Goal: Task Accomplishment & Management: Use online tool/utility

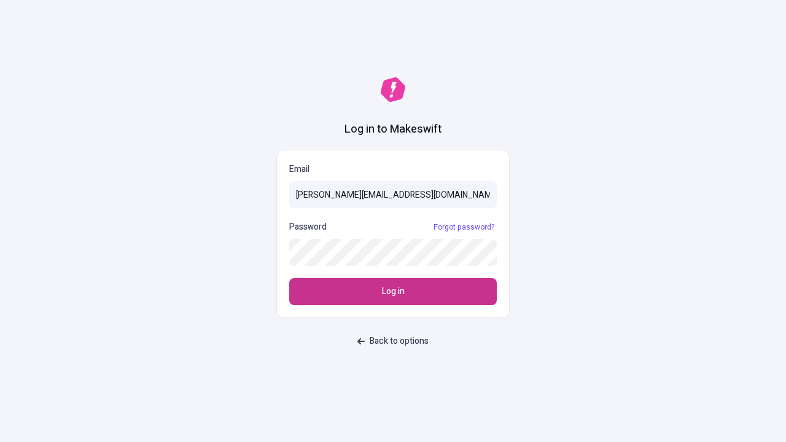
click at [393, 292] on span "Log in" at bounding box center [393, 292] width 23 height 14
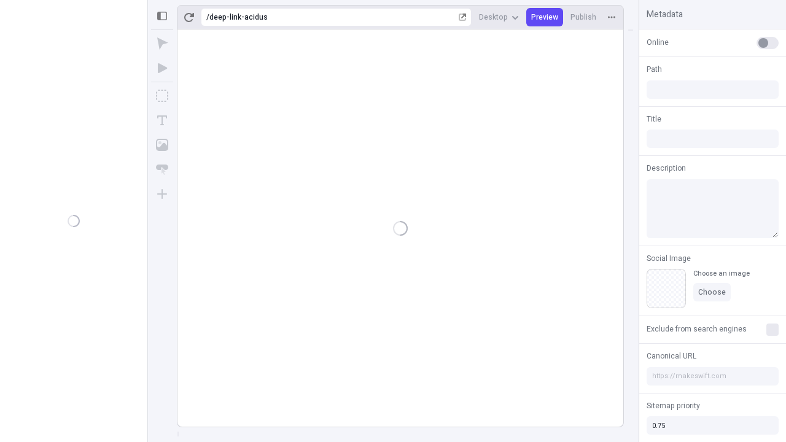
type input "/deep-link-acidus"
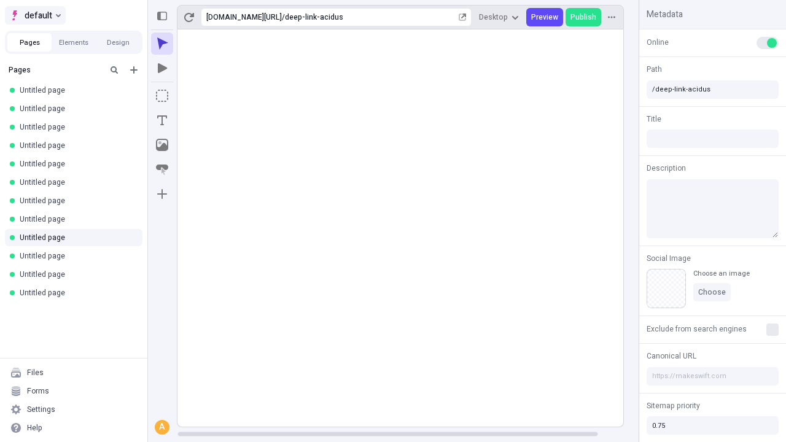
click at [34, 15] on span "default" at bounding box center [39, 15] width 28 height 15
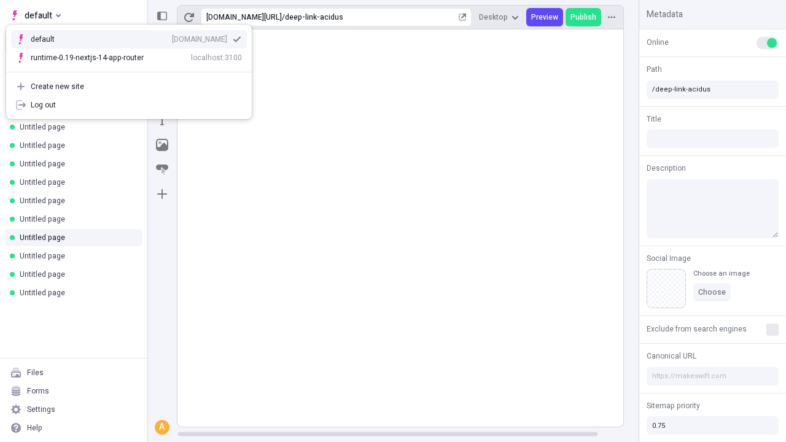
click at [129, 87] on div "Create new site" at bounding box center [136, 87] width 211 height 10
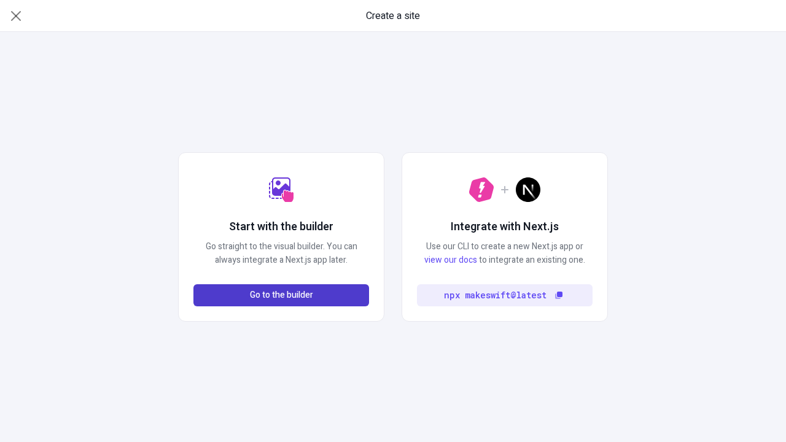
click at [281, 295] on span "Go to the builder" at bounding box center [281, 296] width 63 height 14
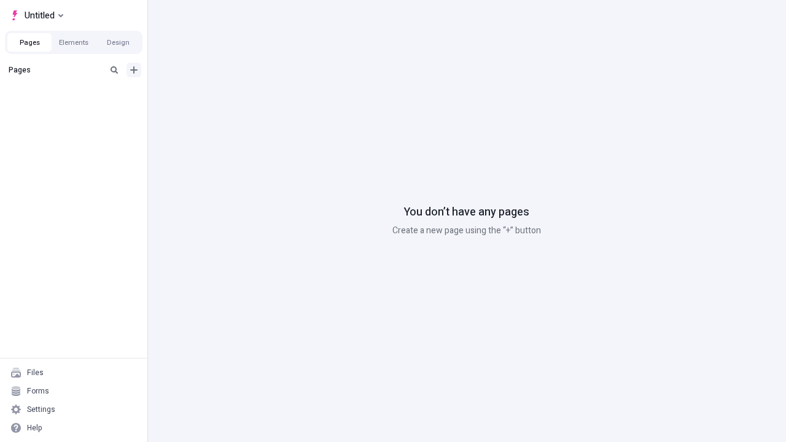
click at [134, 70] on icon "Add new" at bounding box center [133, 69] width 7 height 7
click at [199, 95] on span "Blank page" at bounding box center [206, 95] width 76 height 10
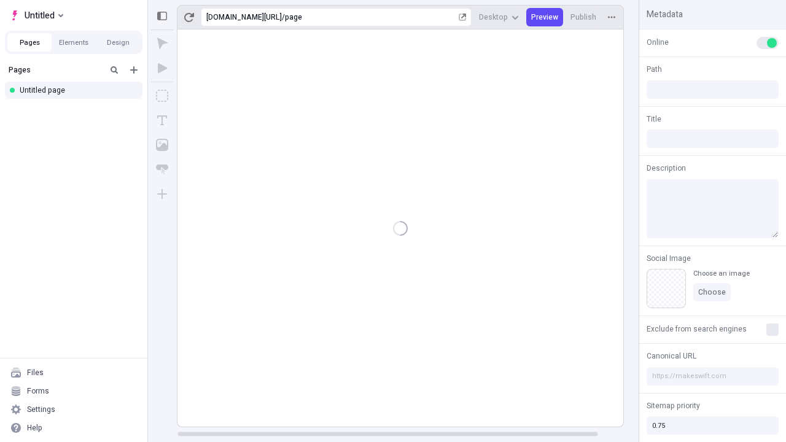
type input "/page"
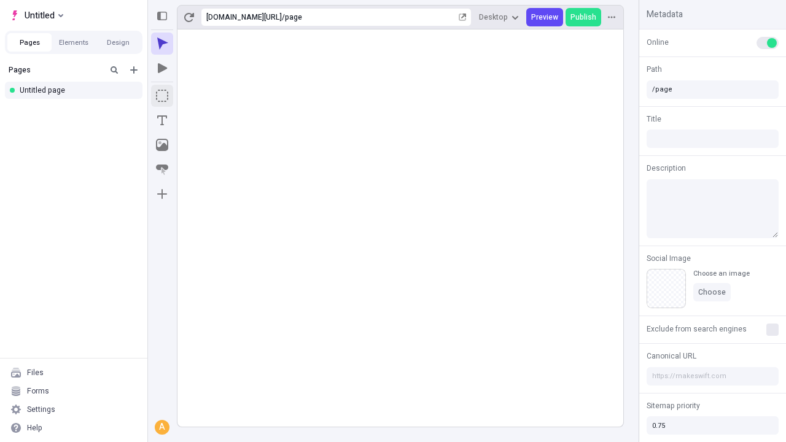
click at [162, 96] on icon "Box" at bounding box center [162, 96] width 12 height 12
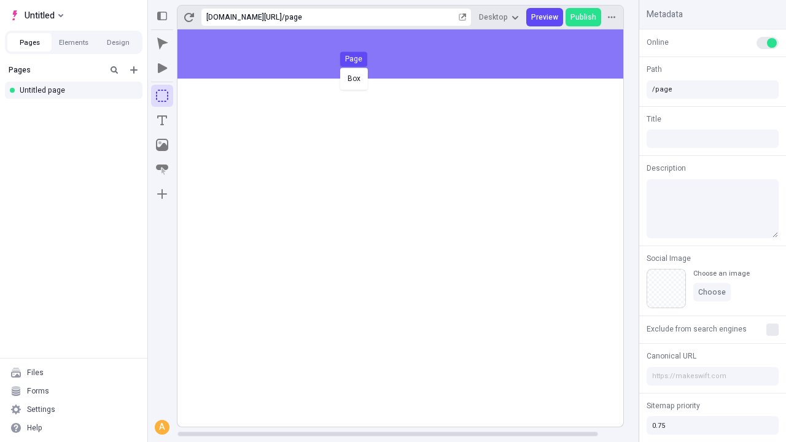
click at [413, 54] on div "Box Page" at bounding box center [393, 221] width 786 height 442
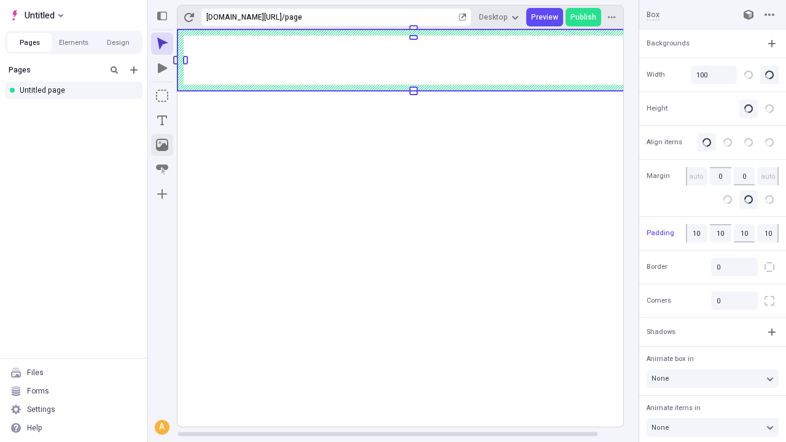
click at [162, 145] on icon "Image" at bounding box center [162, 145] width 12 height 12
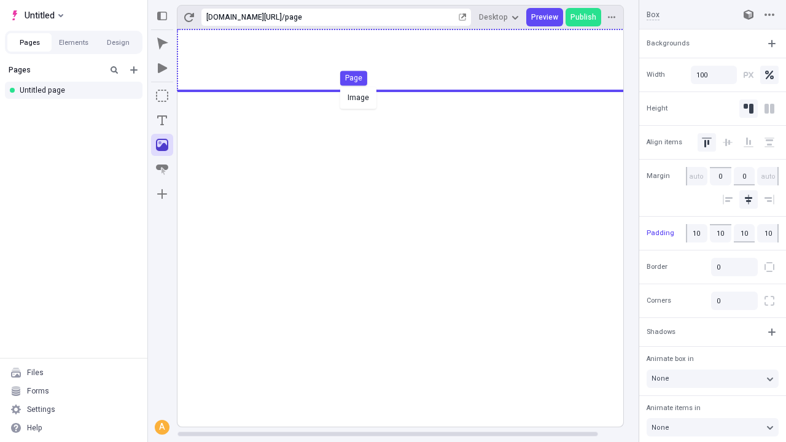
click at [413, 60] on div "Image Page" at bounding box center [393, 221] width 786 height 442
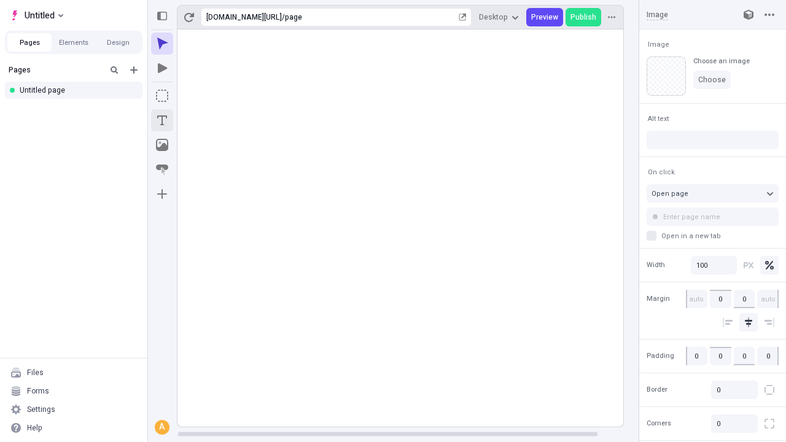
click at [162, 120] on icon "Text" at bounding box center [162, 120] width 10 height 10
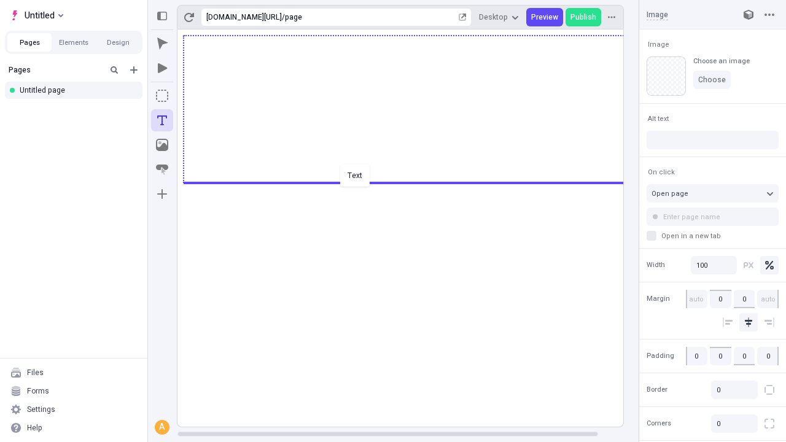
click at [413, 182] on div "Text" at bounding box center [393, 221] width 786 height 442
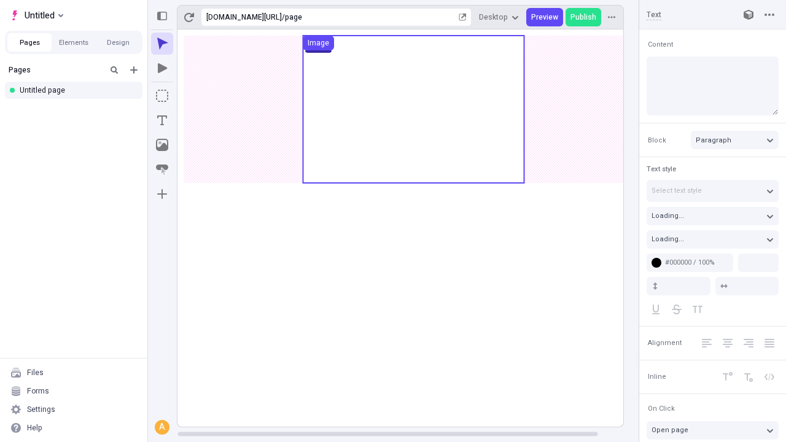
type input "18"
type input "1.5"
type textarea "Fungibly revolutionize covalent sprints, and monotonectally enable state of the…"
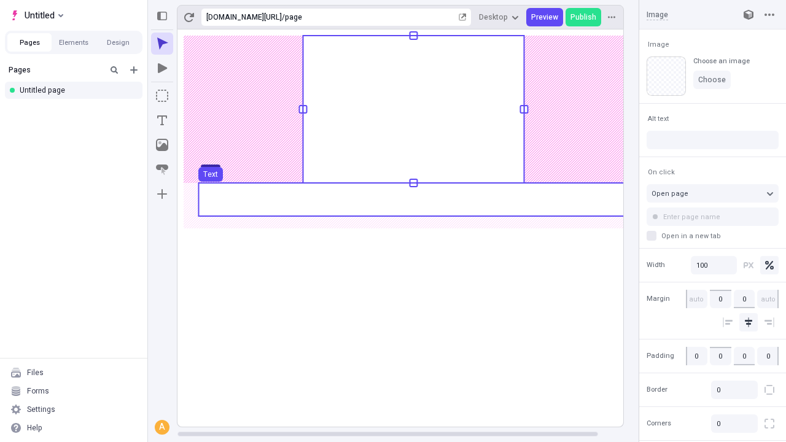
click at [413, 200] on use at bounding box center [413, 199] width 430 height 33
click at [413, 200] on g "Page Box Text" at bounding box center [413, 226] width 472 height 402
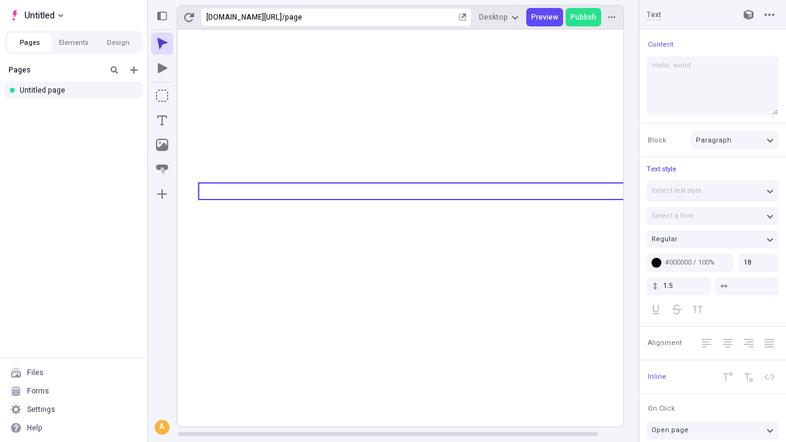
type textarea "Hello, world!"
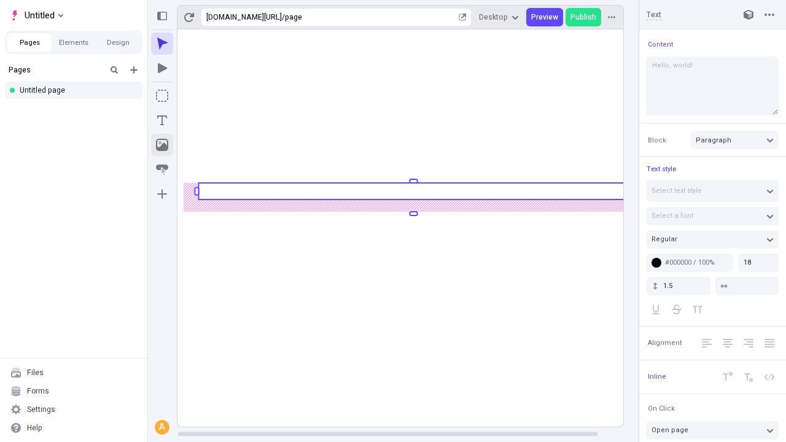
click at [162, 145] on icon "Image" at bounding box center [162, 145] width 12 height 12
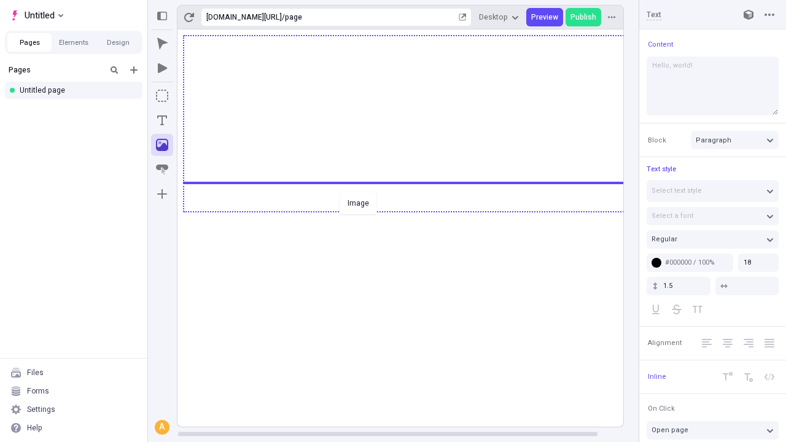
click at [413, 211] on div "Image" at bounding box center [393, 221] width 786 height 442
